Goal: Information Seeking & Learning: Learn about a topic

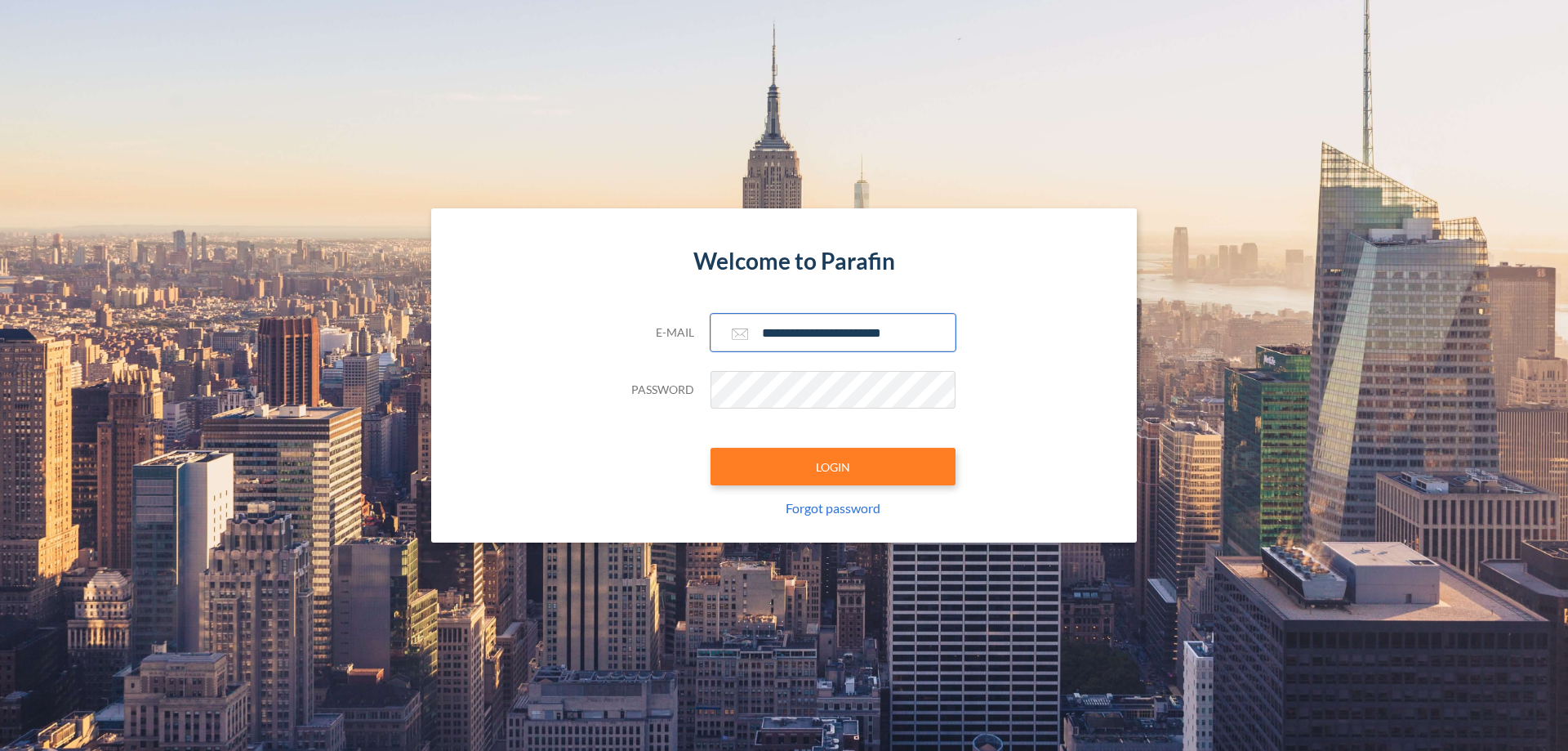
type input "**********"
click at [833, 467] on button "LOGIN" at bounding box center [833, 467] width 245 height 37
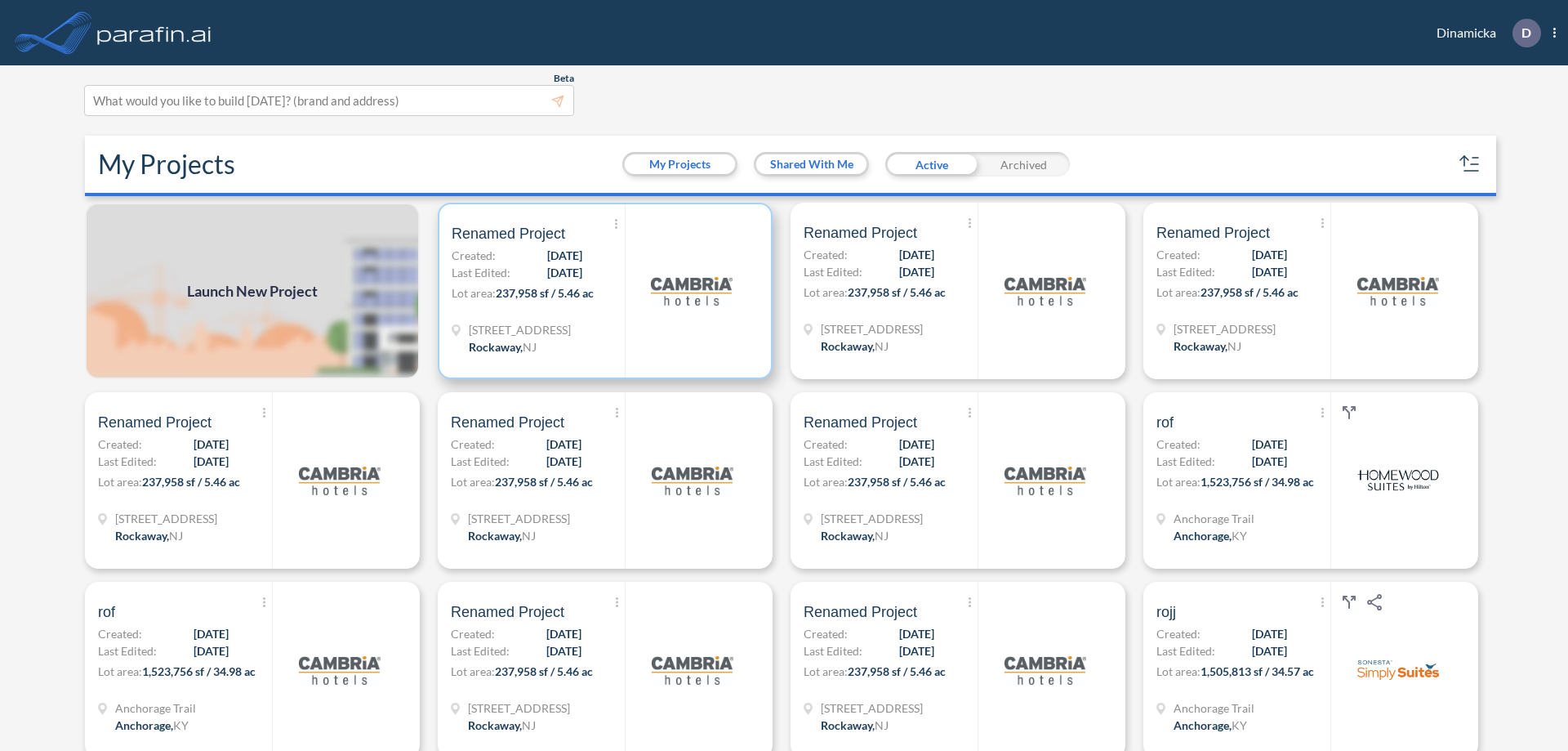
scroll to position [4, 0]
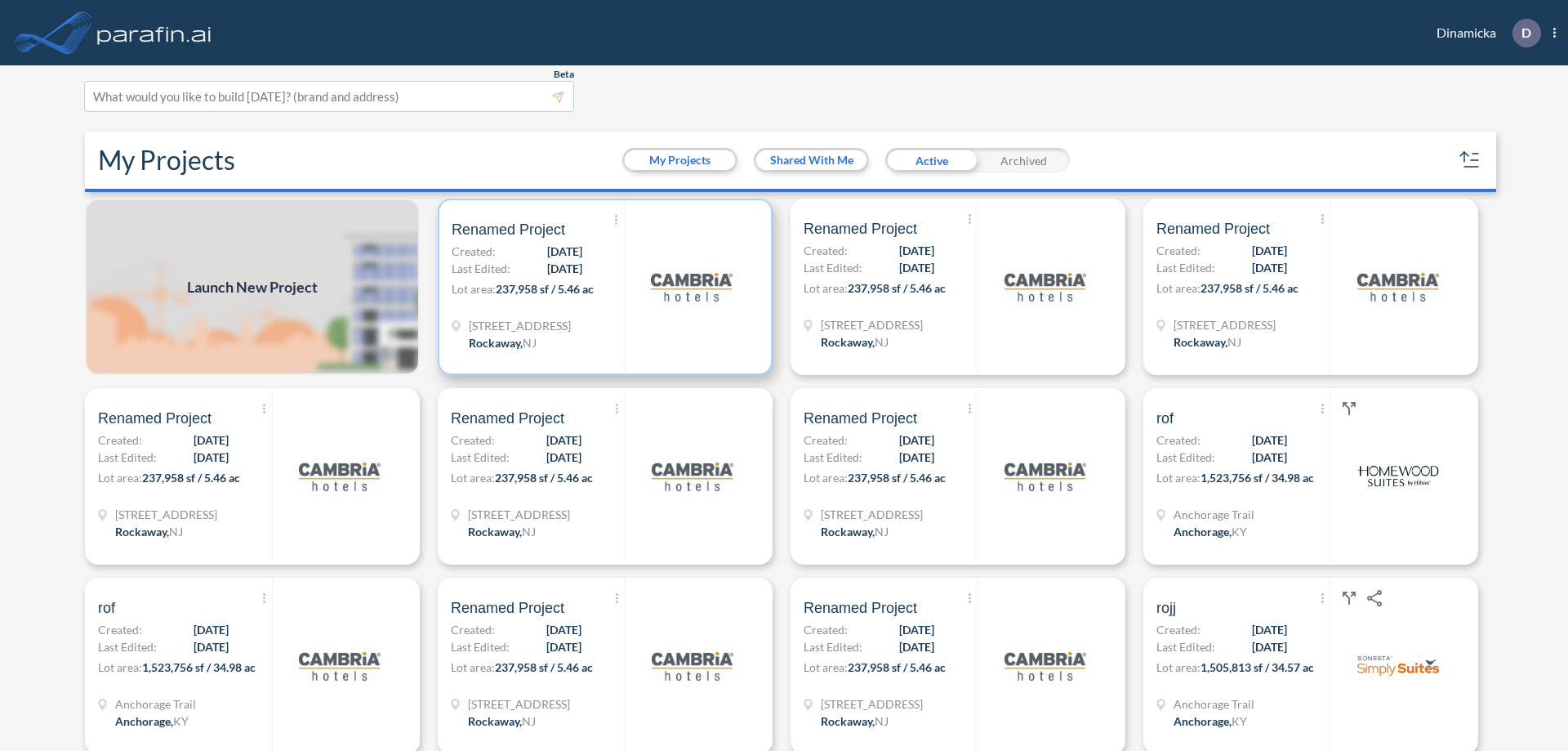
click at [602, 287] on p "Lot area: 237,958 sf / 5.46 ac" at bounding box center [538, 292] width 173 height 24
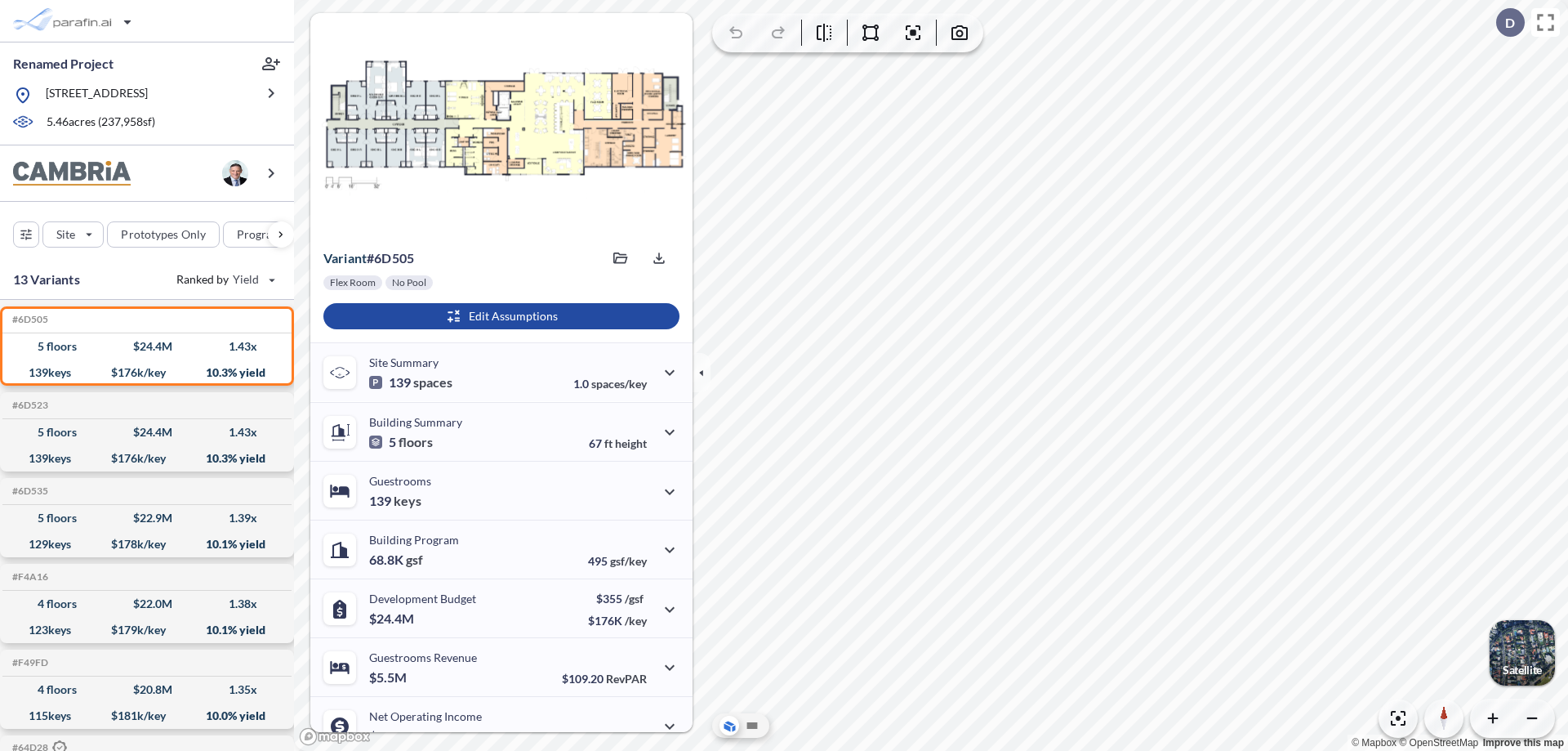
scroll to position [82, 0]
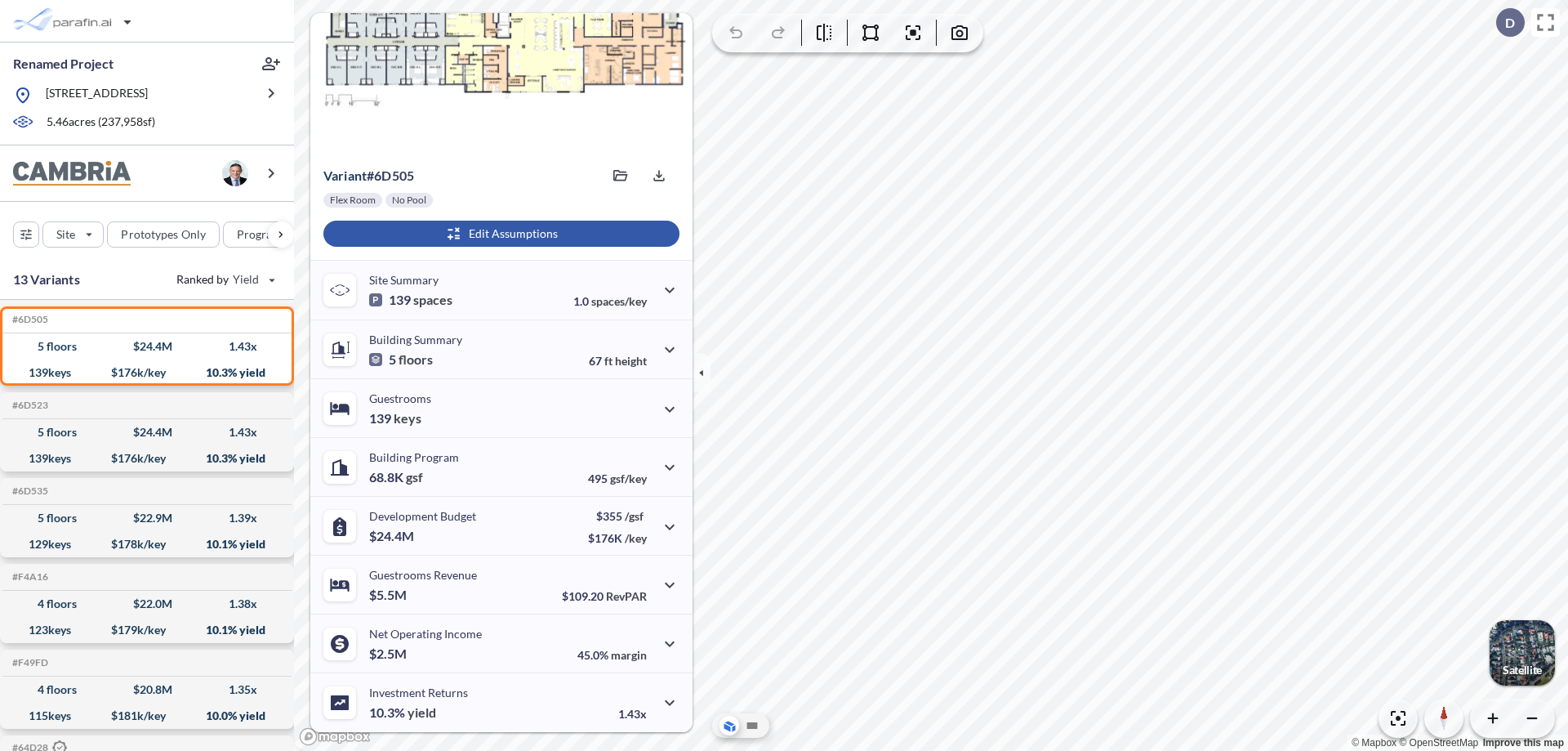
click at [499, 234] on div "button" at bounding box center [501, 234] width 356 height 26
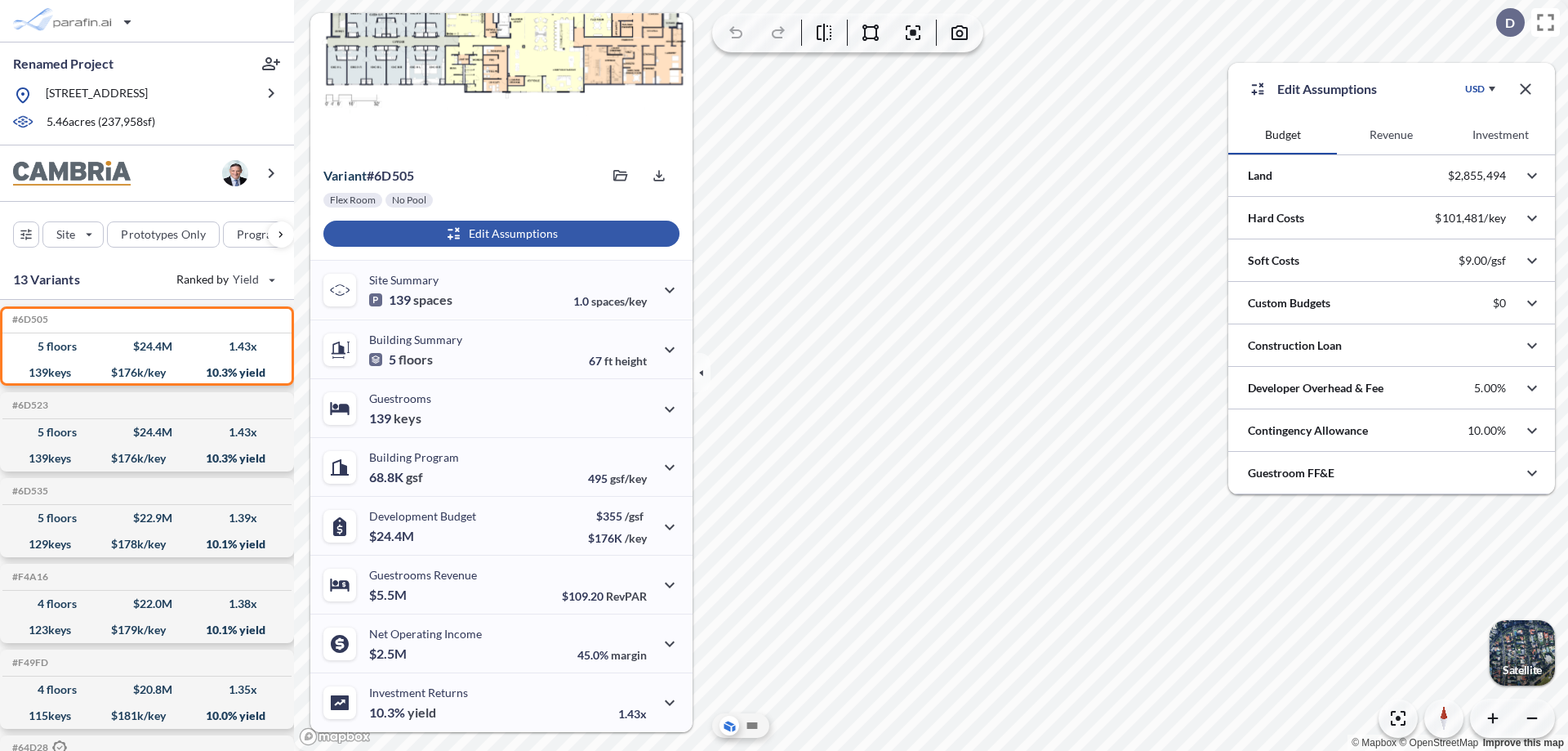
click at [1390, 135] on button "Revenue" at bounding box center [1391, 135] width 108 height 39
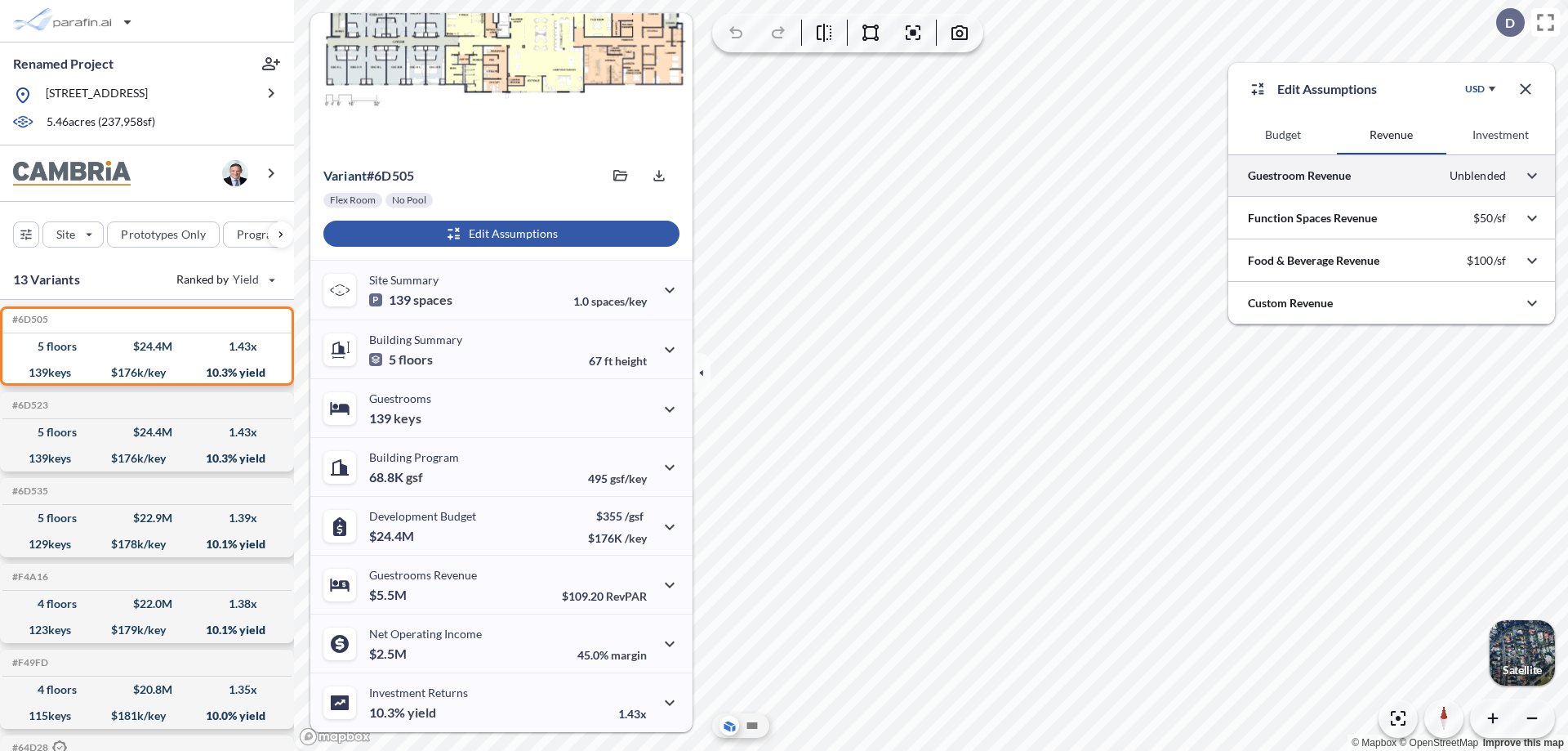
click at [1391, 175] on div at bounding box center [1391, 174] width 327 height 41
